Goal: Information Seeking & Learning: Find contact information

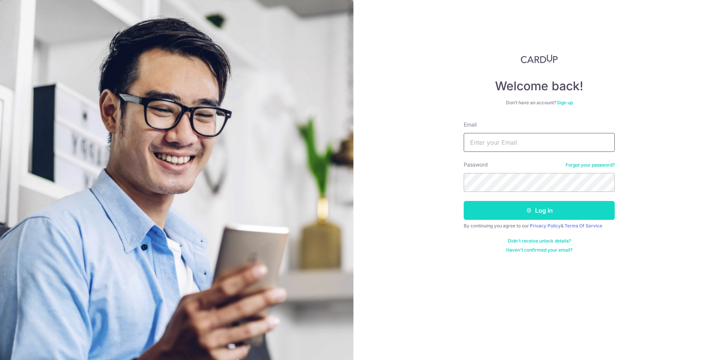
type input "[EMAIL_ADDRESS][DOMAIN_NAME]"
click at [501, 213] on button "Log in" at bounding box center [539, 210] width 151 height 19
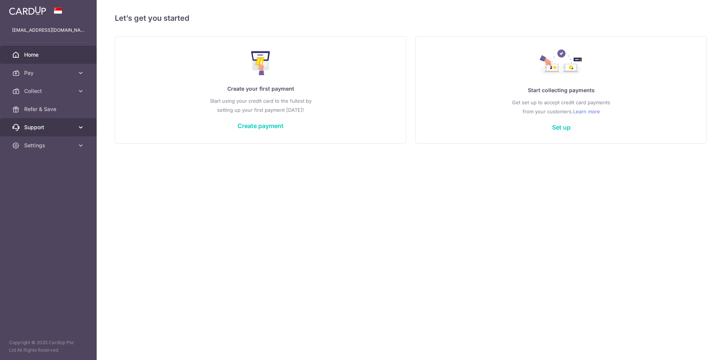
click at [31, 126] on span "Support" at bounding box center [49, 127] width 50 height 8
click at [44, 164] on span "Contact Us" at bounding box center [49, 164] width 50 height 8
